Goal: Register for event/course

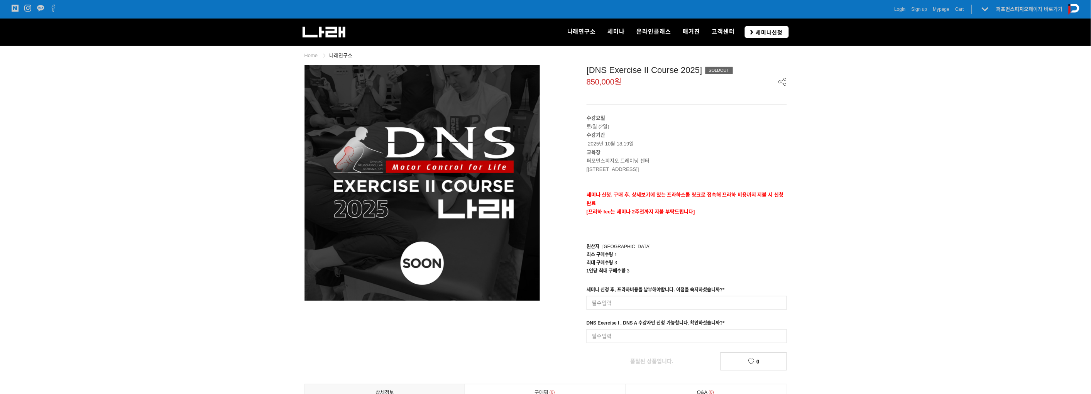
click at [762, 31] on span "세미나신청" at bounding box center [768, 33] width 29 height 8
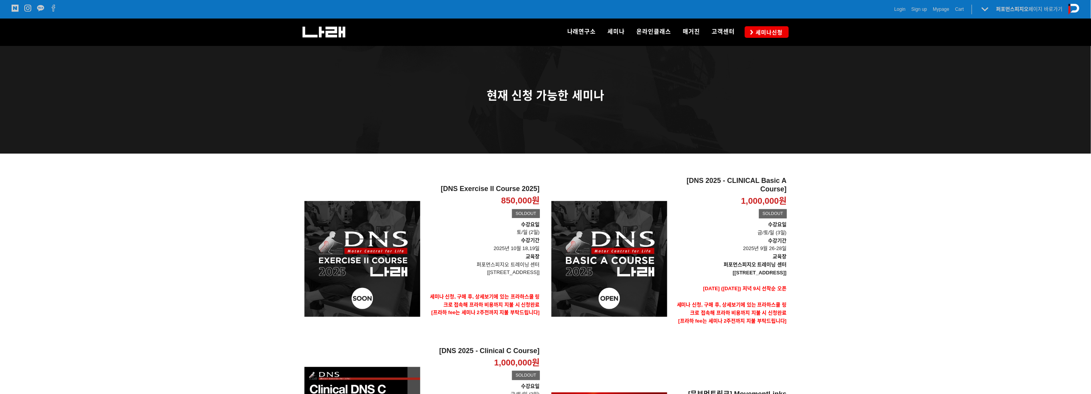
scroll to position [147, 0]
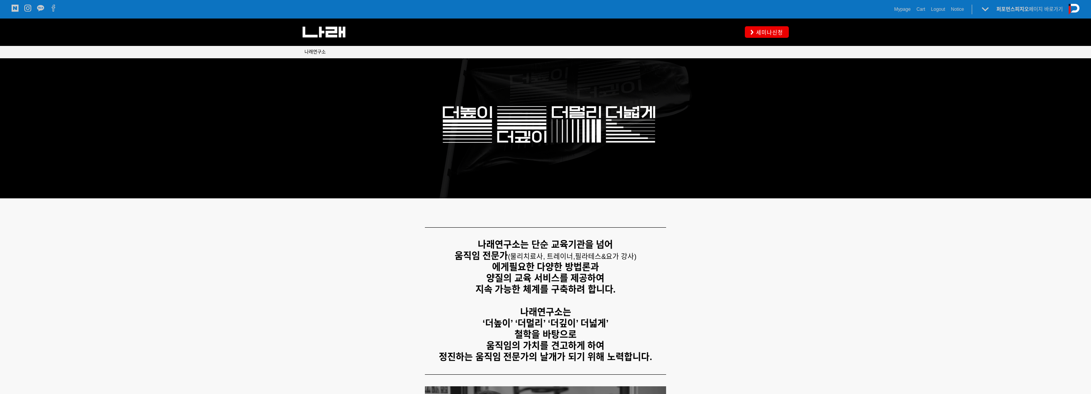
click at [757, 33] on span "세미나신청" at bounding box center [768, 33] width 29 height 8
